Goal: Register for event/course

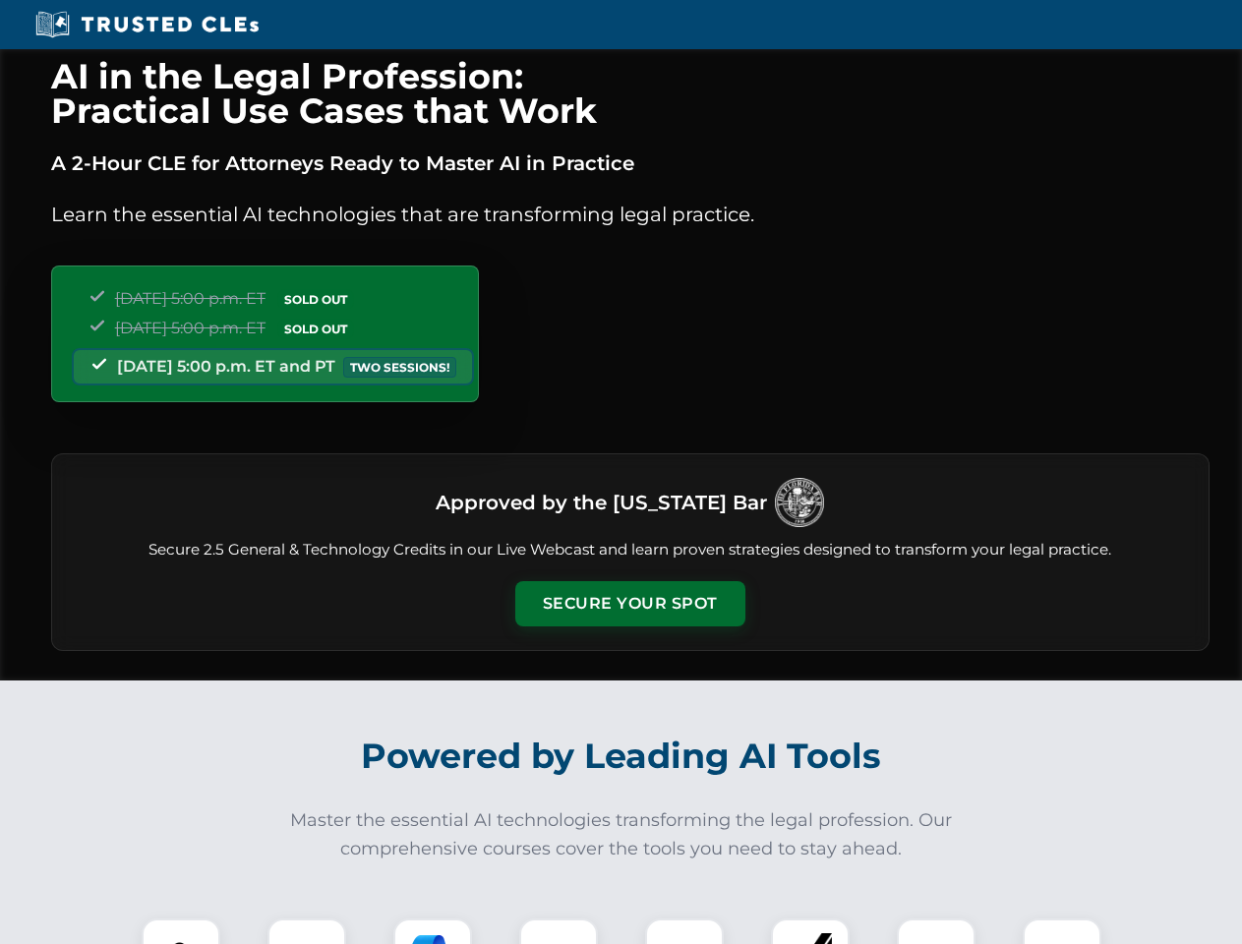
click at [630, 604] on button "Secure Your Spot" at bounding box center [630, 603] width 230 height 45
click at [181, 932] on img at bounding box center [180, 958] width 57 height 57
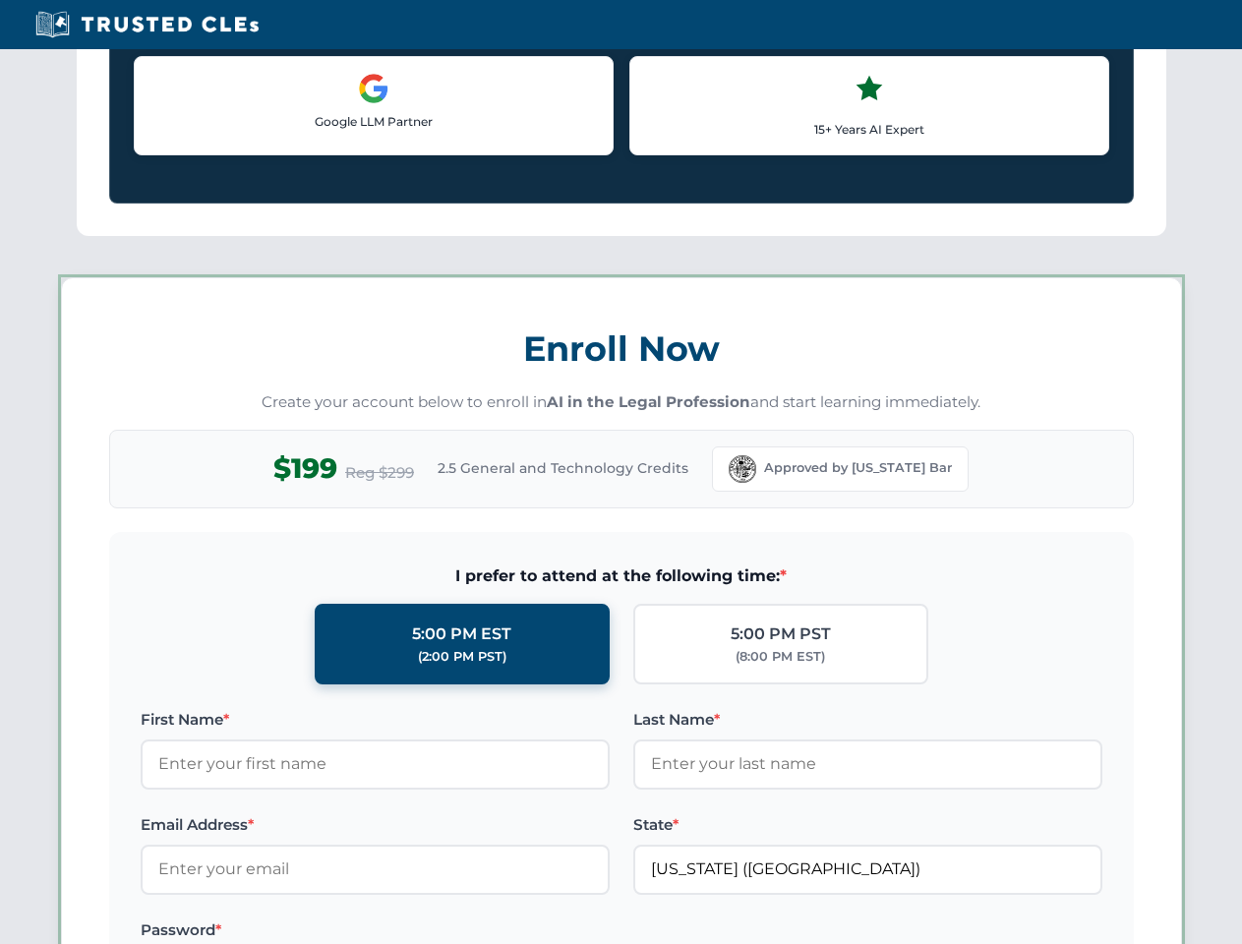
click at [433, 932] on label "Password *" at bounding box center [375, 931] width 469 height 24
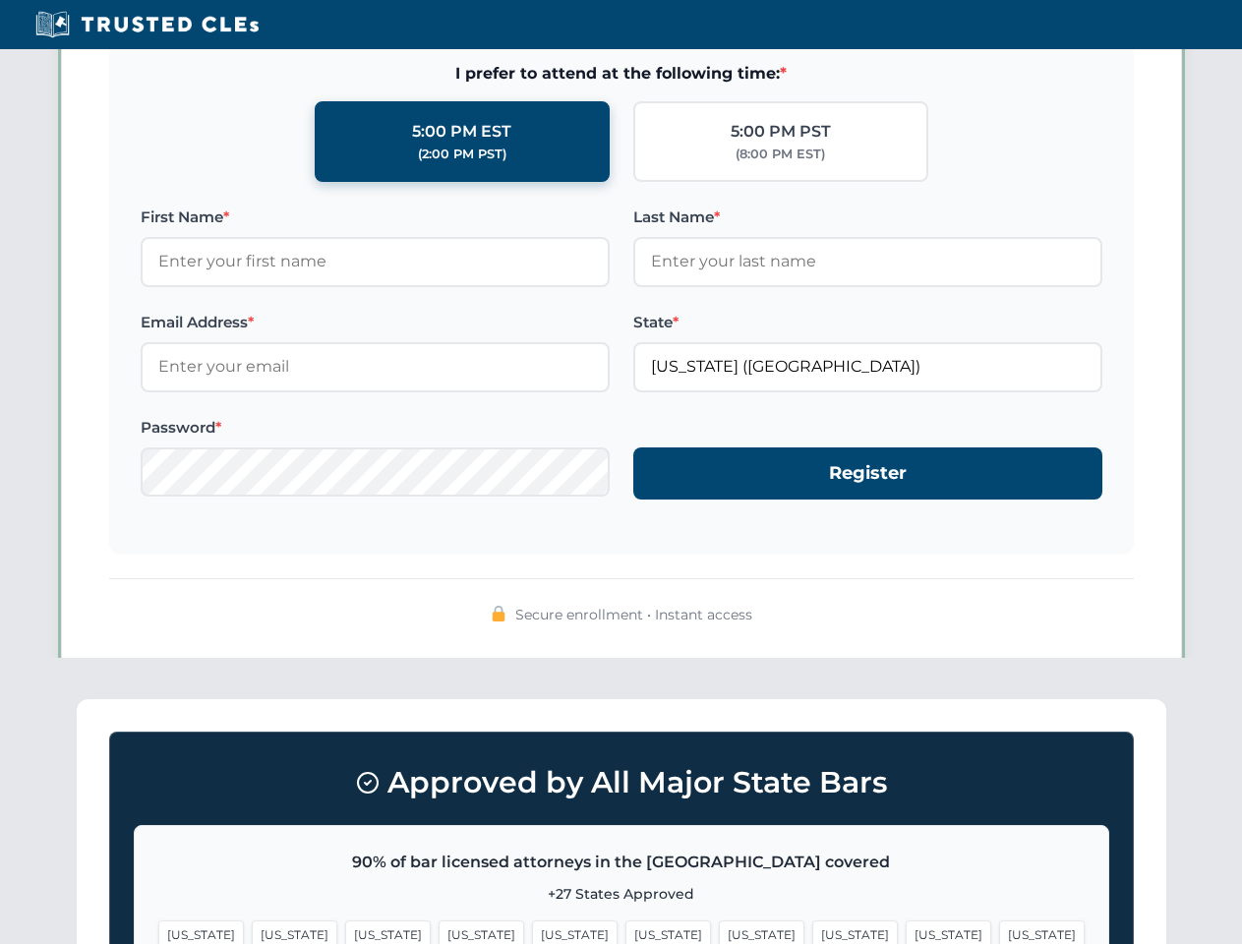
click at [906, 932] on span "[US_STATE]" at bounding box center [949, 935] width 86 height 29
